Goal: Find contact information: Find contact information

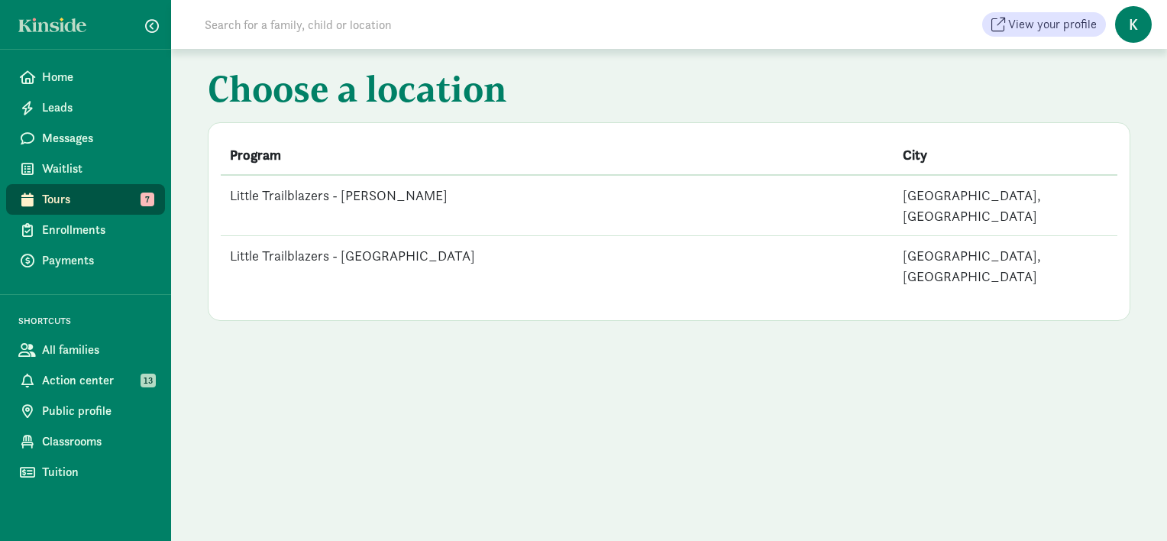
click at [440, 239] on td "Little Trailblazers - [GEOGRAPHIC_DATA]" at bounding box center [557, 266] width 673 height 60
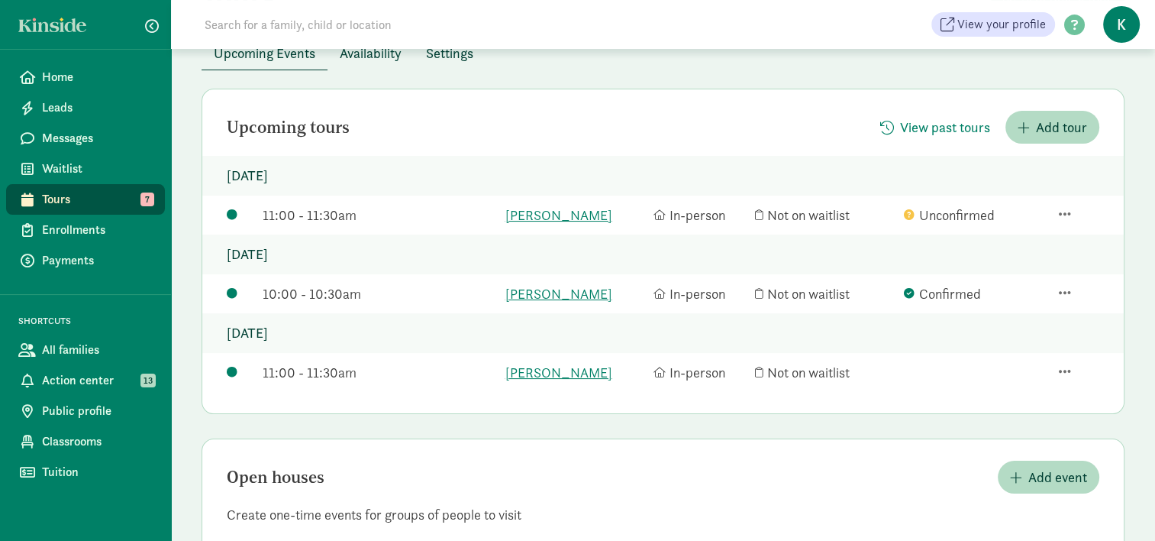
scroll to position [141, 0]
click at [559, 215] on link "[PERSON_NAME]" at bounding box center [576, 215] width 141 height 21
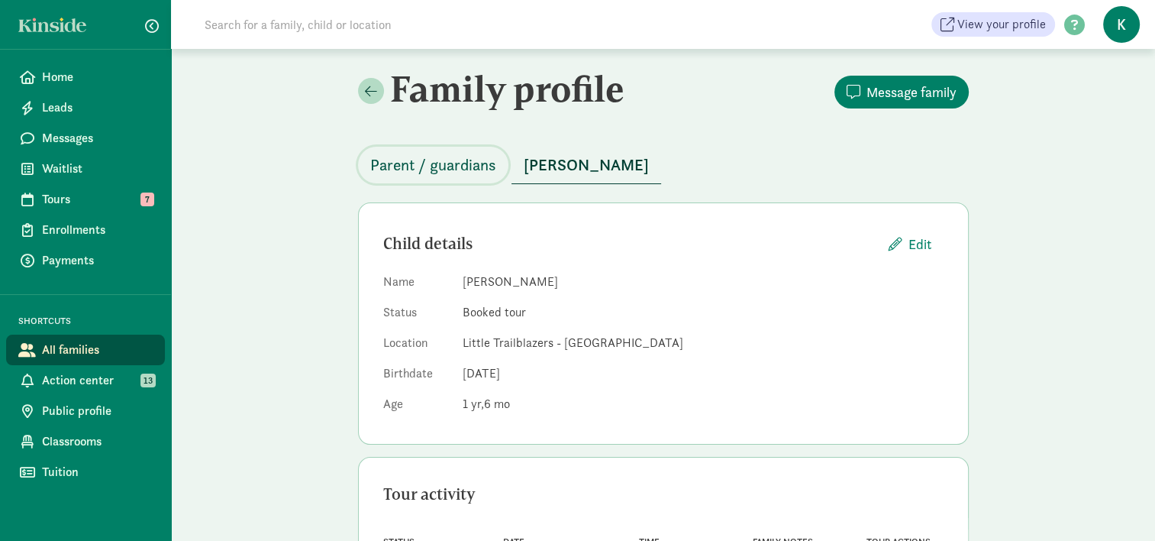
click at [467, 172] on span "Parent / guardians" at bounding box center [433, 165] width 126 height 24
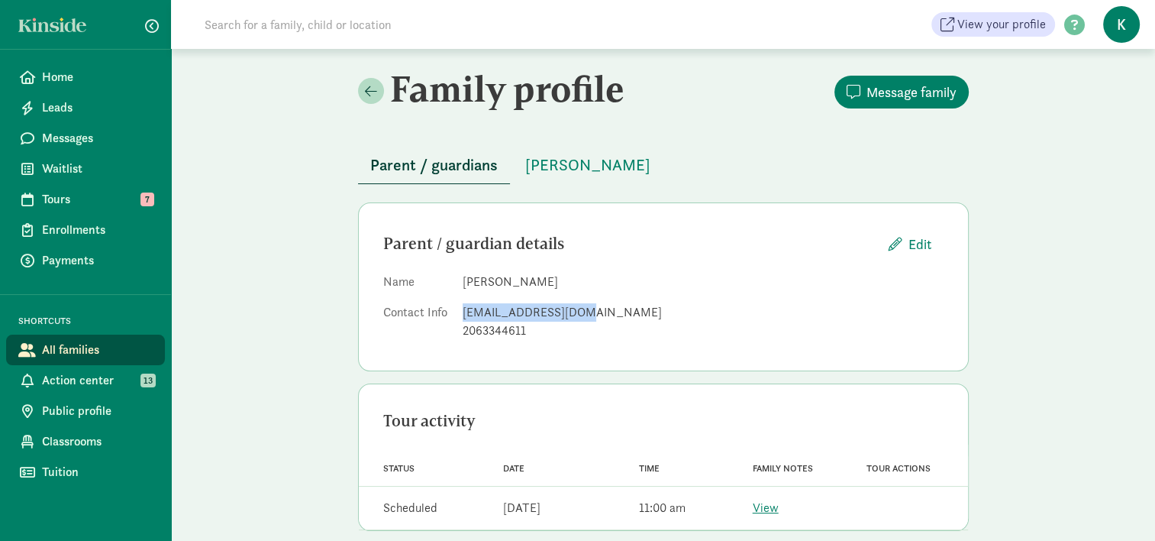
drag, startPoint x: 584, startPoint y: 313, endPoint x: 461, endPoint y: 302, distance: 123.4
click at [461, 302] on dl "Name [PERSON_NAME] Contact Info [EMAIL_ADDRESS][DOMAIN_NAME] 2063344611" at bounding box center [663, 309] width 560 height 73
copy div "[EMAIL_ADDRESS][DOMAIN_NAME]"
